Goal: Transaction & Acquisition: Purchase product/service

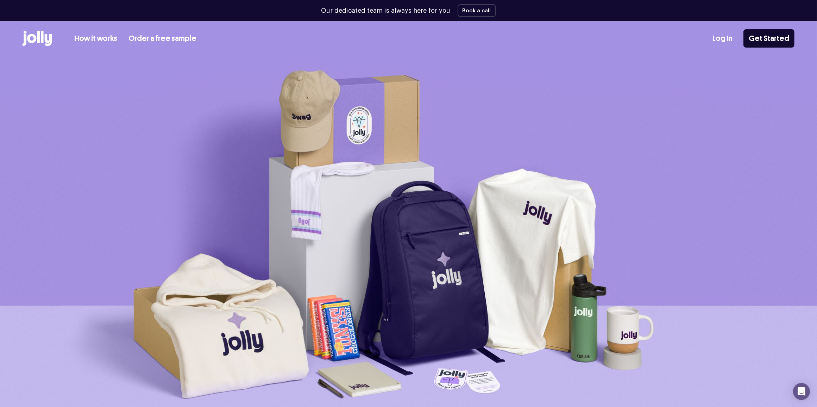
click at [29, 33] on icon at bounding box center [37, 38] width 29 height 15
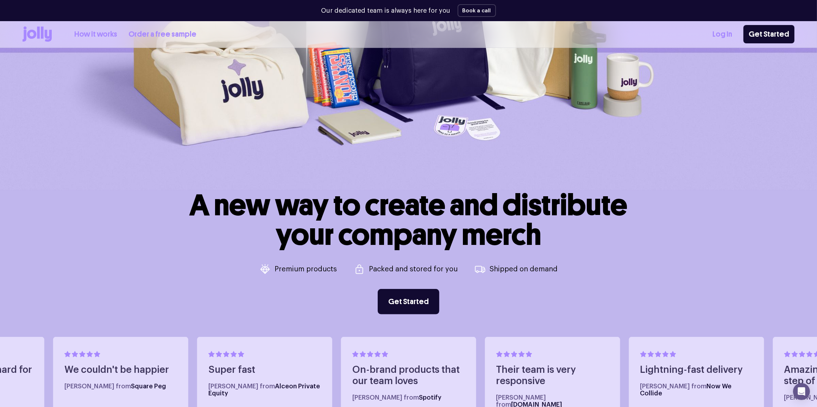
scroll to position [396, 0]
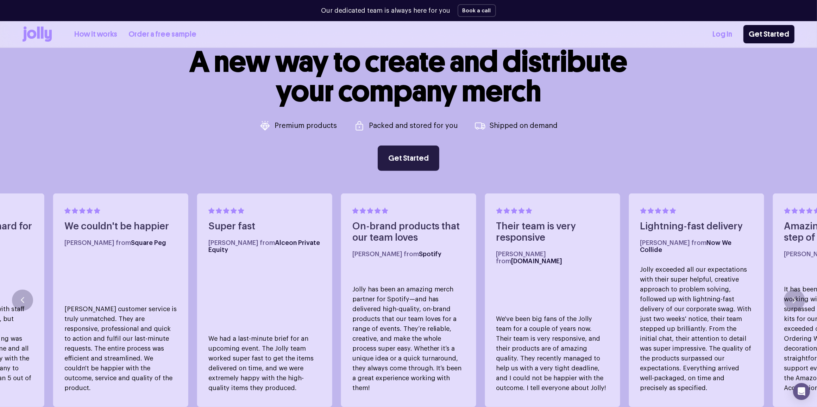
click at [422, 164] on link "Get Started" at bounding box center [409, 157] width 62 height 25
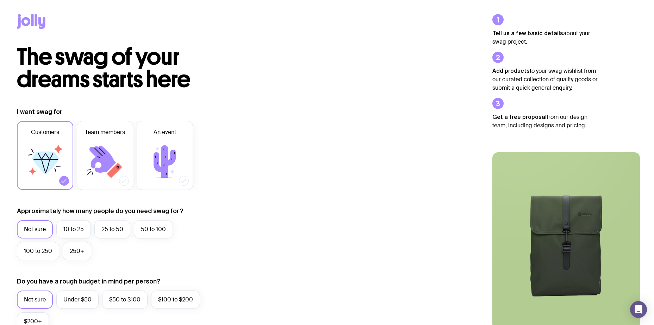
scroll to position [35, 0]
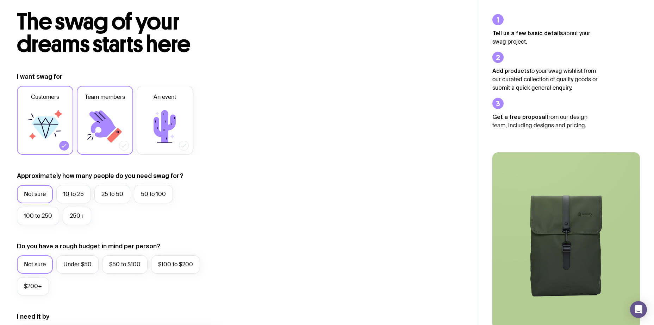
click at [111, 118] on icon at bounding box center [105, 127] width 42 height 42
click at [0, 0] on input "Team members" at bounding box center [0, 0] width 0 height 0
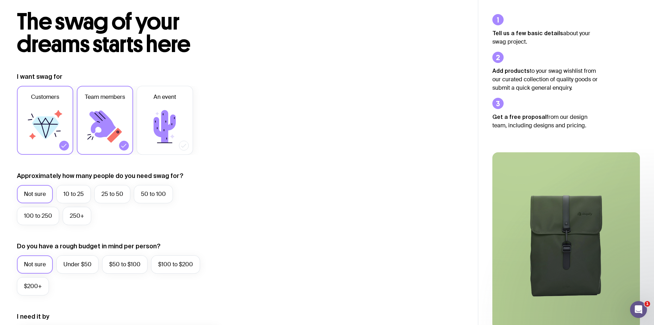
scroll to position [0, 0]
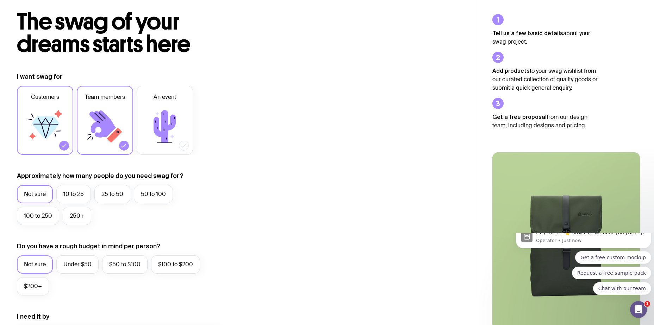
click at [62, 123] on icon at bounding box center [45, 127] width 42 height 42
click at [0, 0] on input "Customers" at bounding box center [0, 0] width 0 height 0
click at [115, 197] on label "25 to 50" at bounding box center [112, 194] width 36 height 18
click at [0, 0] on input "25 to 50" at bounding box center [0, 0] width 0 height 0
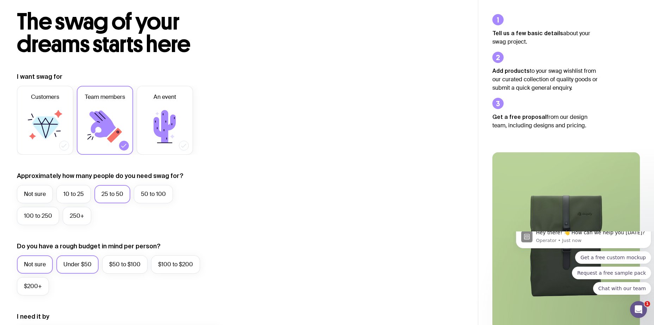
click at [87, 265] on label "Under $50" at bounding box center [77, 265] width 42 height 18
click at [0, 0] on input "Under $50" at bounding box center [0, 0] width 0 height 0
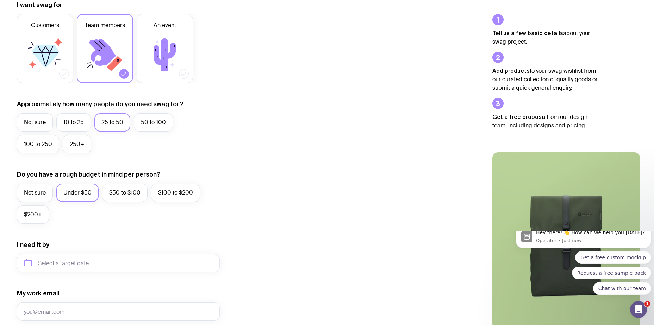
scroll to position [141, 0]
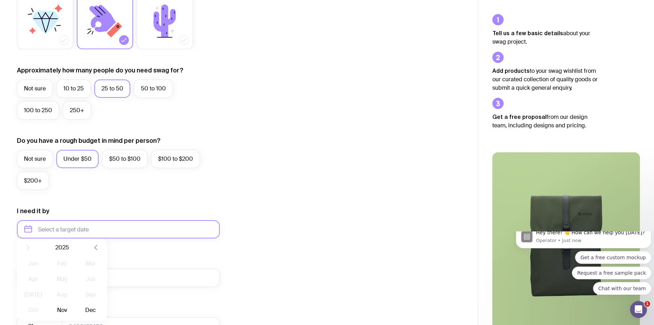
click at [173, 231] on input "text" at bounding box center [118, 229] width 203 height 18
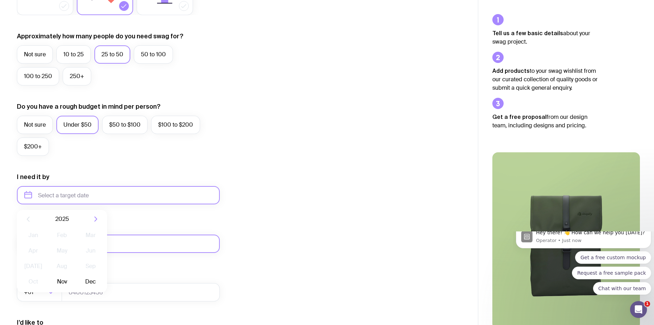
scroll to position [176, 0]
click at [67, 281] on button "Nov" at bounding box center [62, 281] width 26 height 14
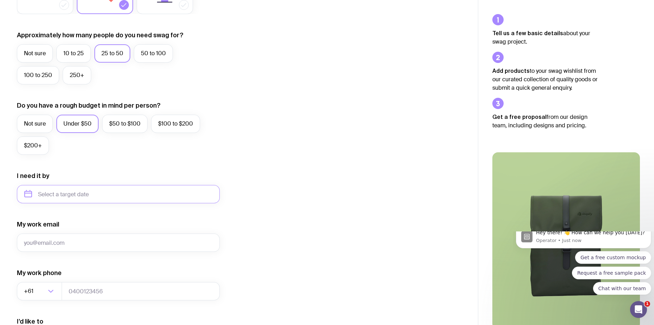
type input "November 2025"
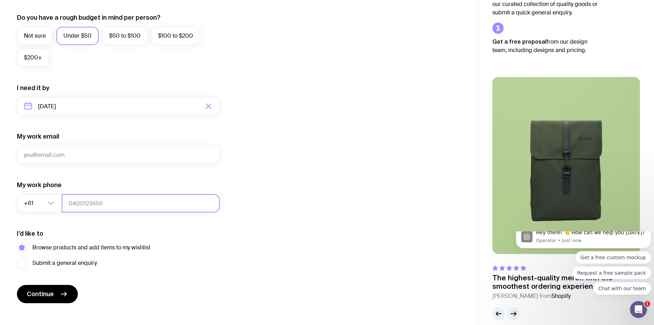
scroll to position [273, 0]
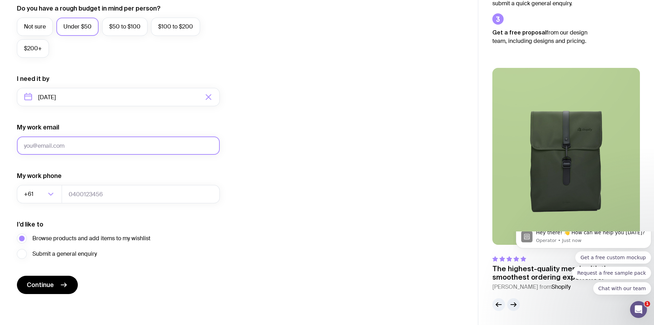
click at [70, 148] on input "My work email" at bounding box center [118, 146] width 203 height 18
type input "barryt@cp1.com.au"
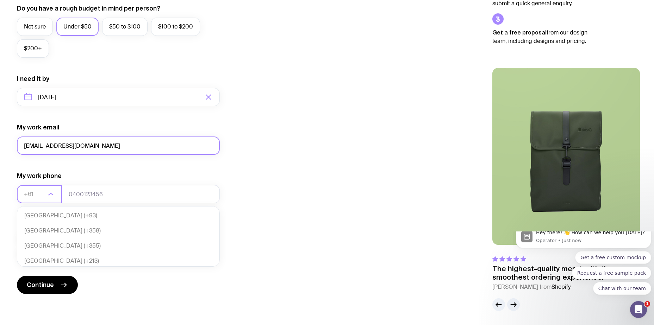
scroll to position [153, 0]
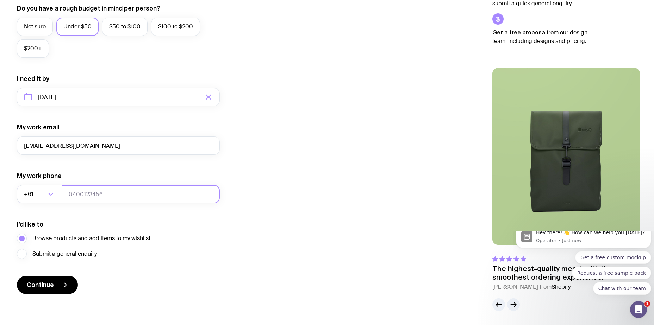
click at [102, 195] on input "tel" at bounding box center [141, 194] width 158 height 18
type input "0422205484"
click at [62, 284] on icon "submit" at bounding box center [64, 285] width 8 height 8
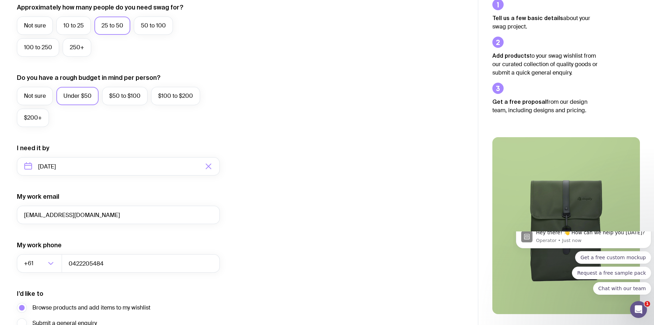
scroll to position [132, 0]
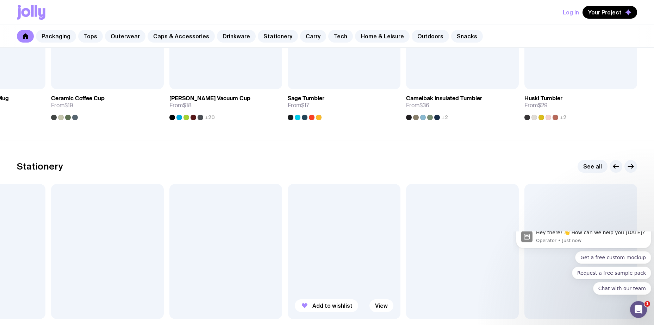
scroll to position [1087, 0]
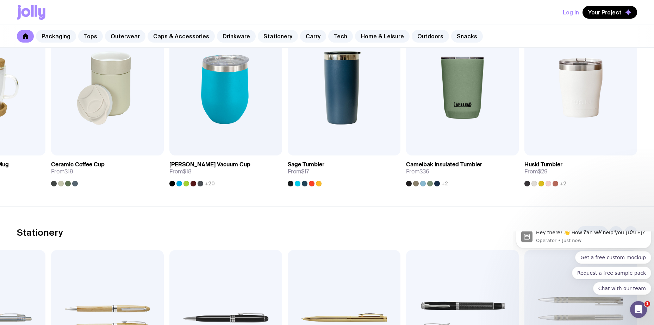
click at [270, 35] on link "Stationery" at bounding box center [278, 36] width 40 height 13
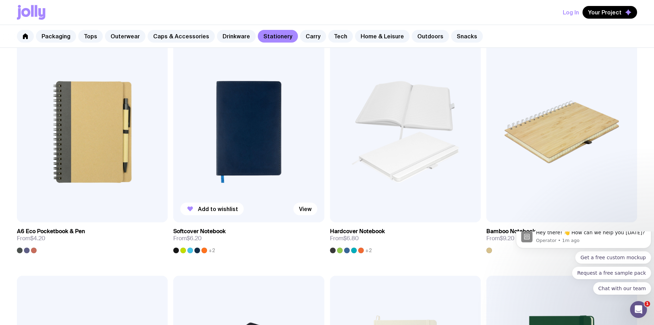
scroll to position [599, 0]
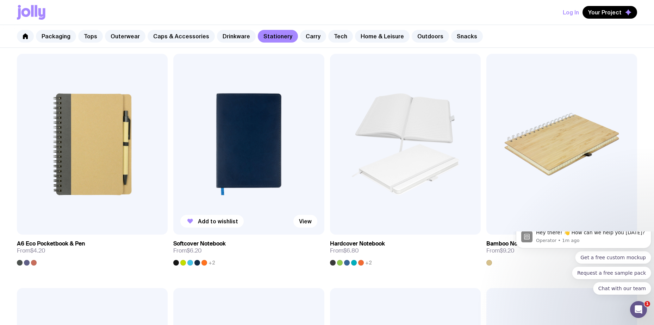
click at [266, 133] on img at bounding box center [248, 144] width 151 height 181
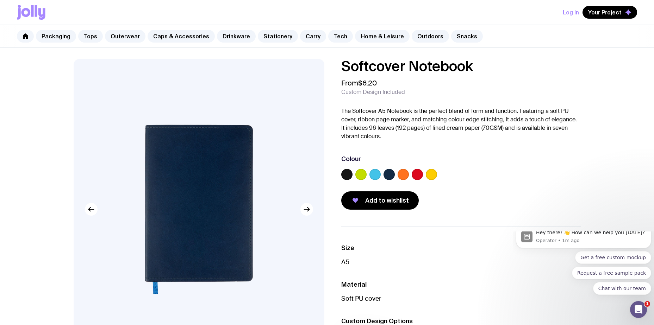
click at [349, 178] on label at bounding box center [346, 174] width 11 height 11
click at [0, 0] on input "radio" at bounding box center [0, 0] width 0 height 0
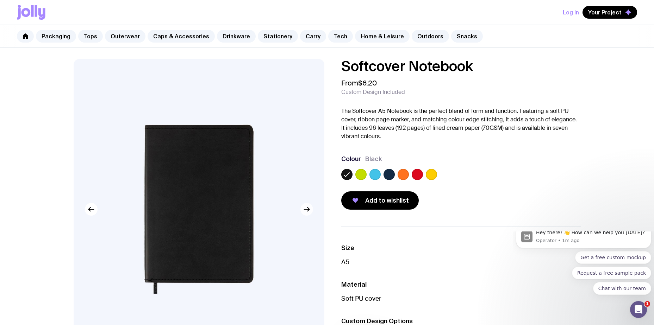
click at [311, 214] on button "button" at bounding box center [306, 209] width 13 height 13
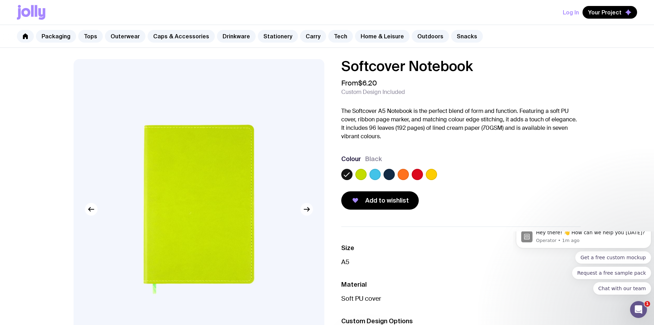
click at [309, 213] on icon "button" at bounding box center [307, 209] width 8 height 8
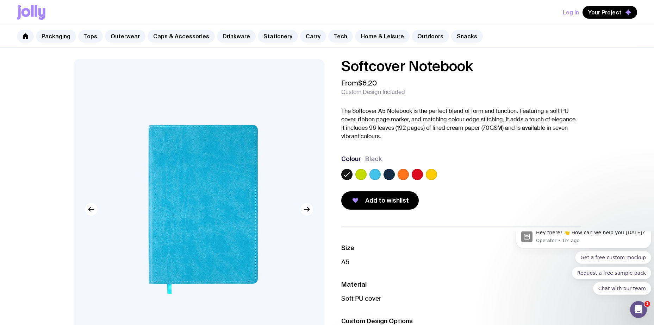
click at [309, 213] on icon "button" at bounding box center [307, 209] width 8 height 8
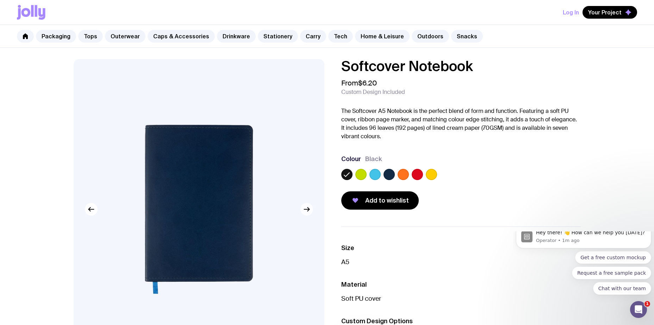
click at [309, 213] on icon "button" at bounding box center [307, 209] width 8 height 8
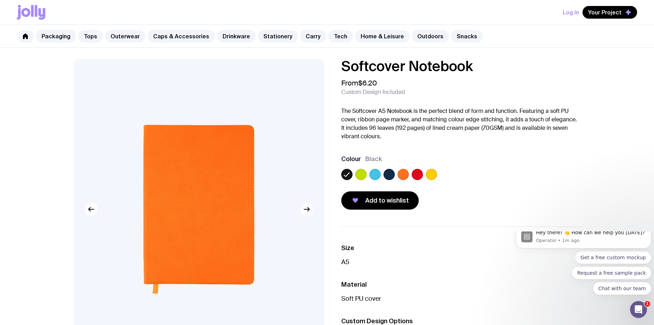
click at [309, 213] on icon "button" at bounding box center [307, 209] width 8 height 8
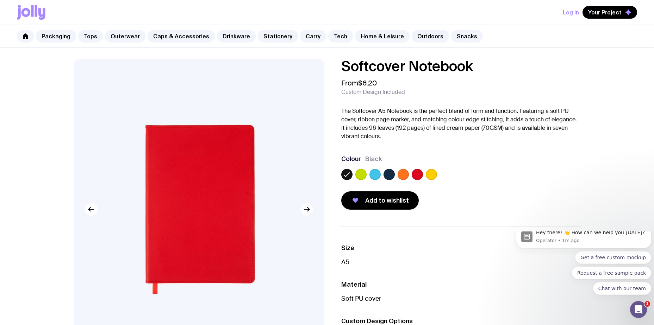
click at [309, 213] on icon "button" at bounding box center [307, 209] width 8 height 8
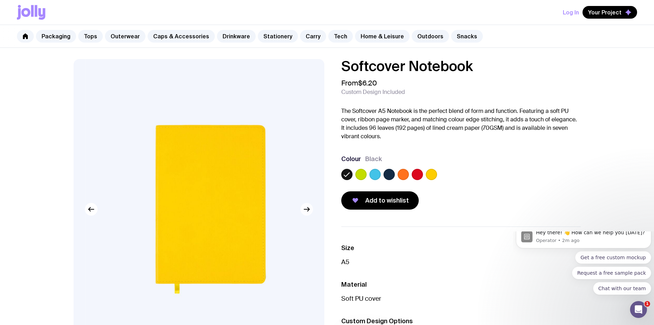
click at [309, 213] on icon "button" at bounding box center [307, 209] width 8 height 8
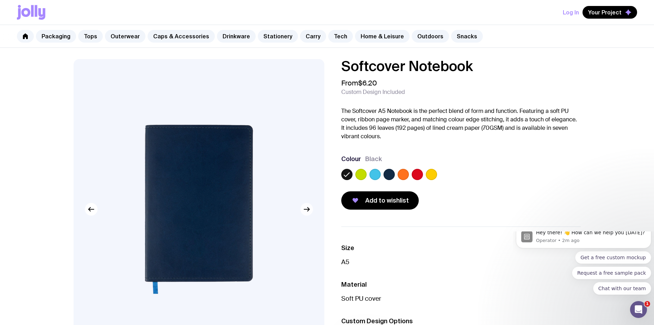
click at [309, 213] on icon "button" at bounding box center [307, 209] width 8 height 8
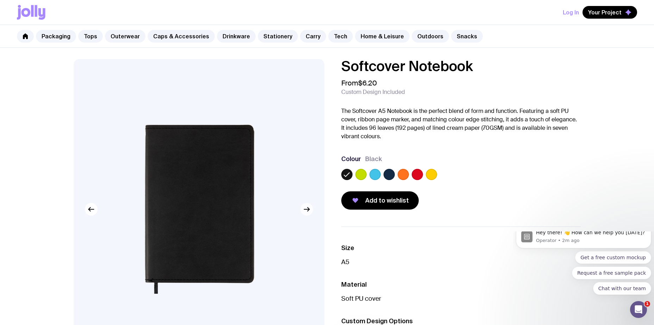
click at [309, 213] on icon "button" at bounding box center [307, 209] width 8 height 8
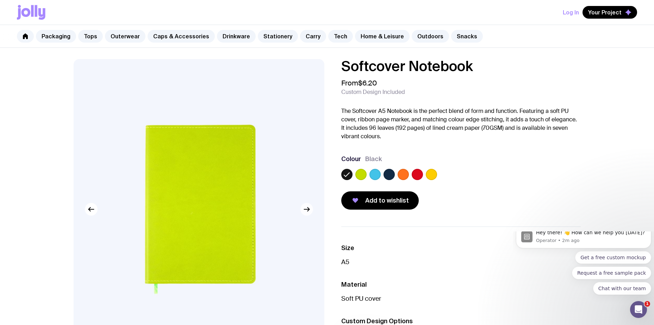
click at [309, 213] on icon "button" at bounding box center [307, 209] width 8 height 8
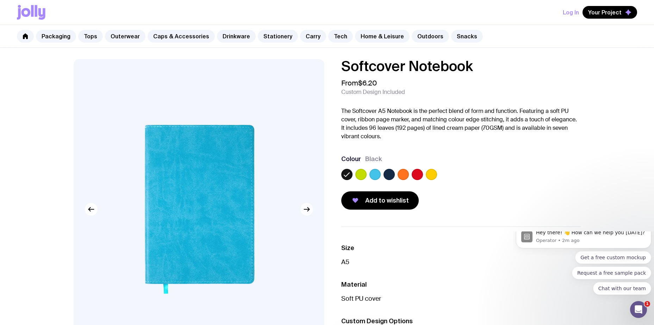
click at [309, 213] on icon "button" at bounding box center [307, 209] width 8 height 8
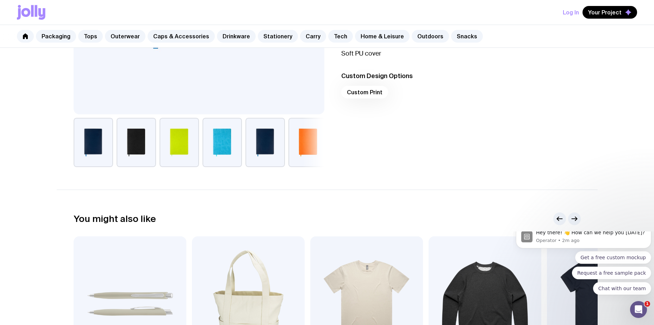
scroll to position [141, 0]
